Goal: Task Accomplishment & Management: Complete application form

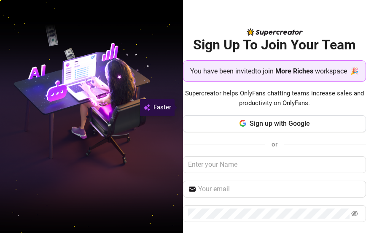
scroll to position [62, 0]
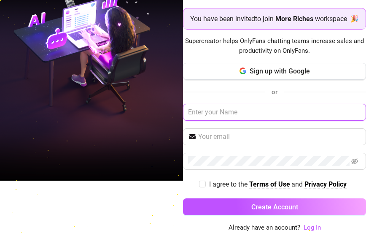
click at [235, 114] on input "text" at bounding box center [274, 112] width 183 height 17
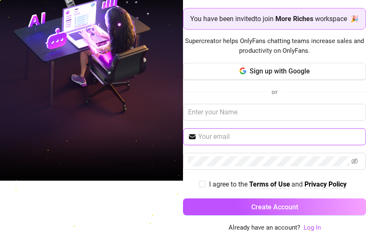
click at [213, 138] on input "text" at bounding box center [279, 137] width 163 height 10
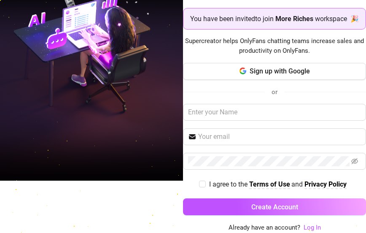
click at [205, 52] on span "Supercreator helps OnlyFans chatting teams increase sales and productivity on O…" at bounding box center [274, 46] width 183 height 20
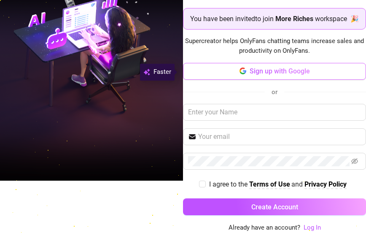
click at [218, 71] on button "Sign up with Google" at bounding box center [274, 71] width 183 height 17
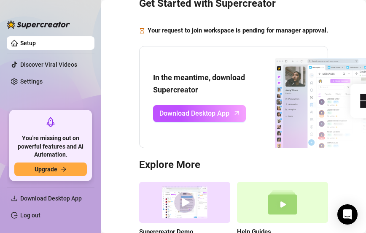
scroll to position [125, 0]
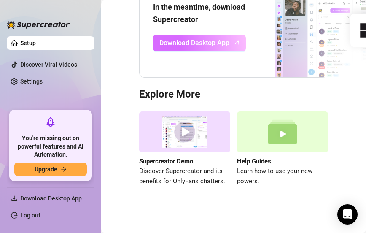
click at [207, 38] on span "Download Desktop App" at bounding box center [194, 43] width 70 height 11
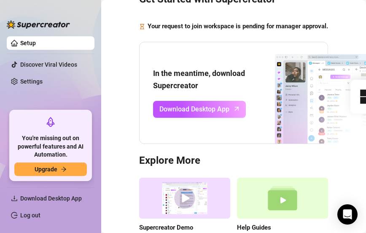
scroll to position [0, 0]
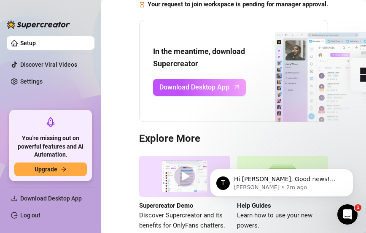
scroll to position [125, 0]
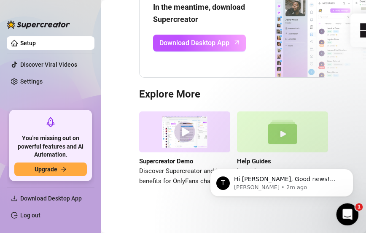
click at [338, 207] on div "Open Intercom Messenger" at bounding box center [346, 213] width 28 height 28
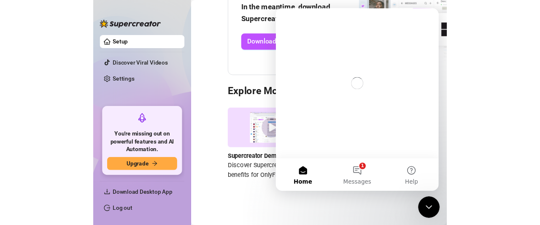
scroll to position [0, 0]
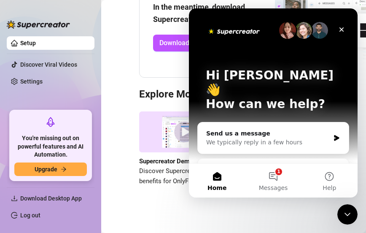
click at [112, 186] on div "Get Started with Supercreator Your request to join workspace is pending for man…" at bounding box center [234, 51] width 248 height 312
click at [32, 215] on link "Log out" at bounding box center [30, 215] width 20 height 7
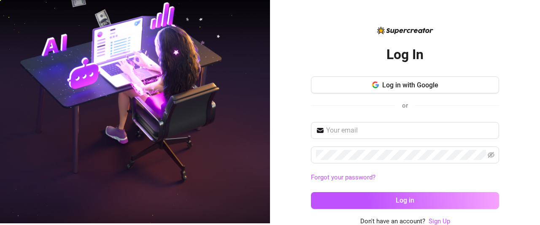
scroll to position [2, 0]
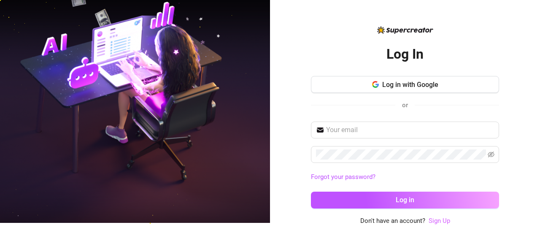
click at [366, 221] on link "Sign Up" at bounding box center [439, 221] width 22 height 8
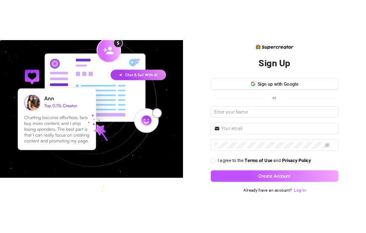
scroll to position [14, 0]
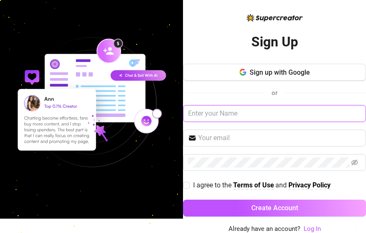
click at [250, 115] on input "text" at bounding box center [274, 113] width 183 height 17
type input "[PERSON_NAME] [PERSON_NAME]"
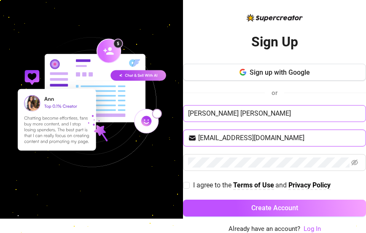
type input "[EMAIL_ADDRESS][DOMAIN_NAME]"
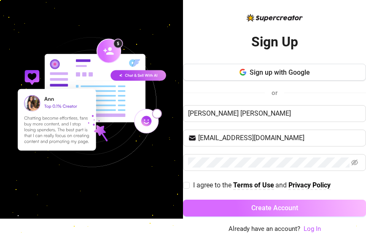
click at [273, 205] on span "Create Account" at bounding box center [274, 208] width 47 height 8
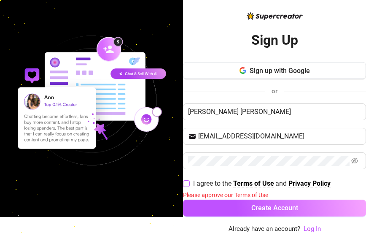
click at [186, 180] on span at bounding box center [186, 183] width 7 height 7
click at [186, 180] on input "I agree to the Terms of Use and Privacy Policy" at bounding box center [186, 183] width 6 height 6
checkbox input "true"
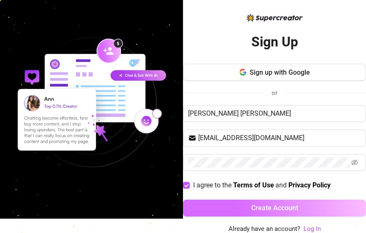
click at [209, 199] on button "Create Account" at bounding box center [274, 207] width 183 height 17
